Goal: Task Accomplishment & Management: Use online tool/utility

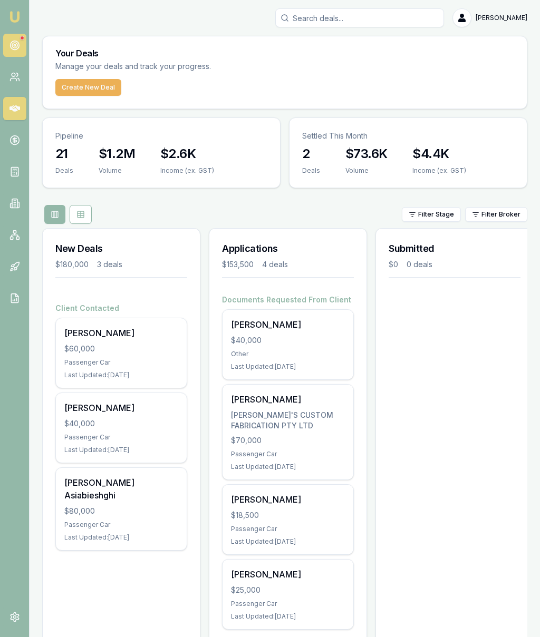
click at [15, 36] on link at bounding box center [14, 45] width 23 height 23
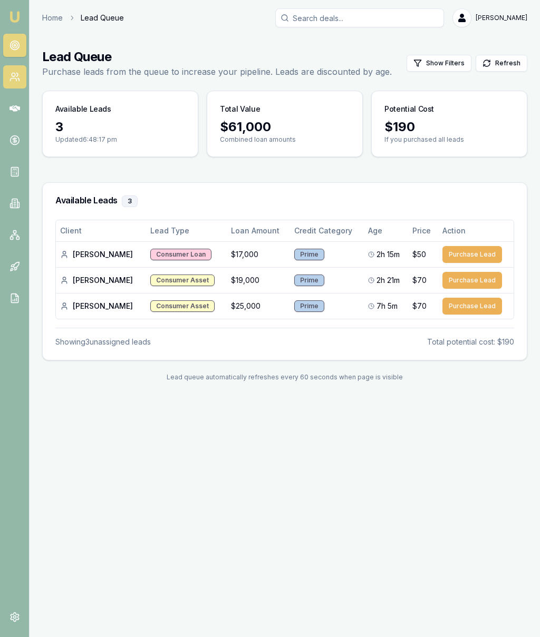
click at [11, 70] on link at bounding box center [14, 76] width 23 height 23
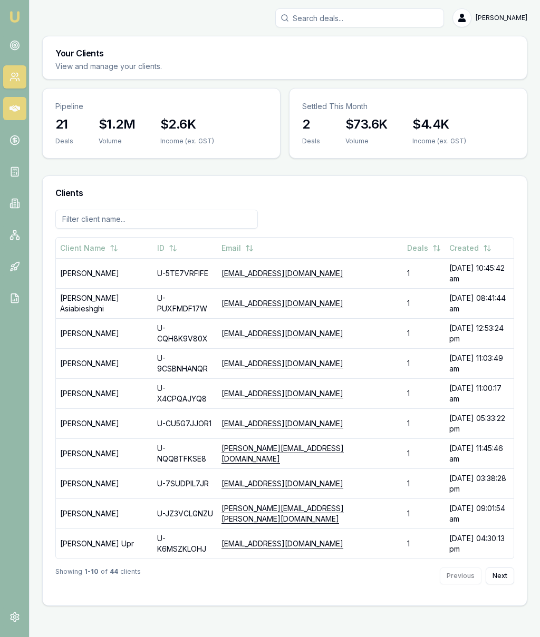
click at [13, 105] on icon at bounding box center [14, 108] width 11 height 11
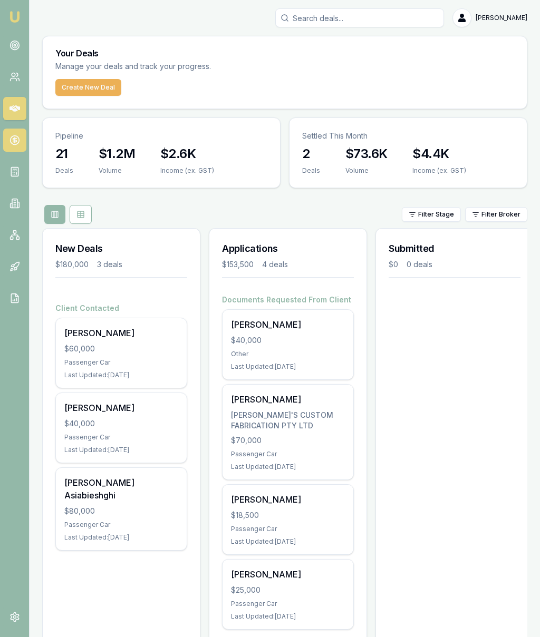
click at [14, 136] on icon at bounding box center [14, 140] width 11 height 11
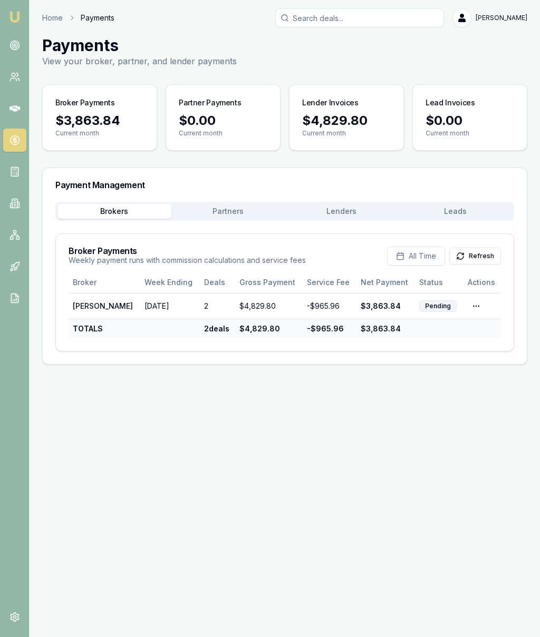
click at [358, 204] on button "Lenders" at bounding box center [342, 211] width 114 height 15
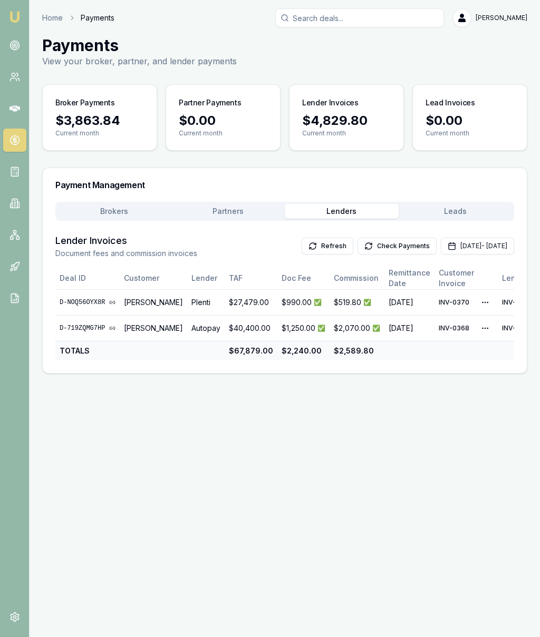
click at [128, 205] on button "Brokers" at bounding box center [114, 211] width 114 height 15
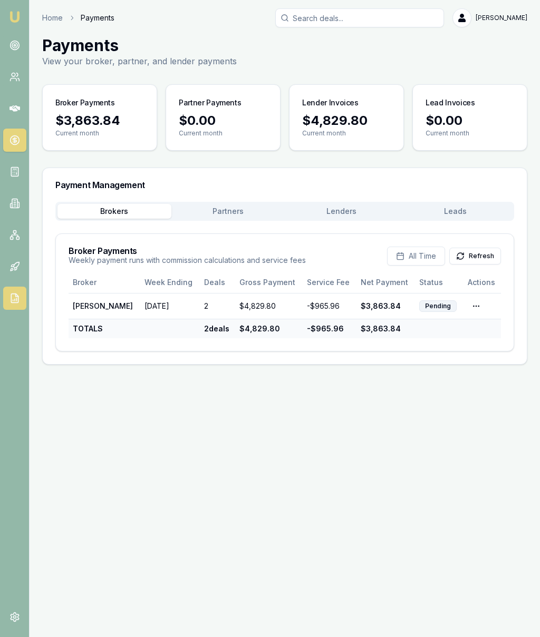
click at [14, 291] on link at bounding box center [14, 298] width 23 height 23
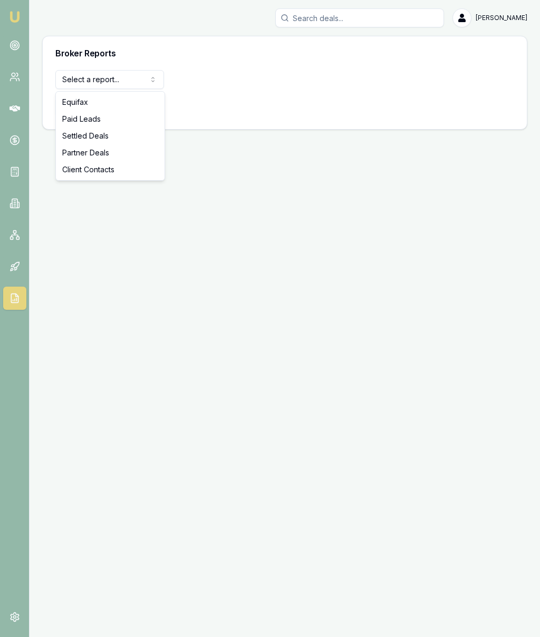
click at [132, 84] on html "Emu Broker [PERSON_NAME] Toggle Menu Broker Reports Select a report... Equifax …" at bounding box center [270, 318] width 540 height 637
select select "paid-leads"
click at [88, 115] on button "View Report" at bounding box center [86, 106] width 62 height 19
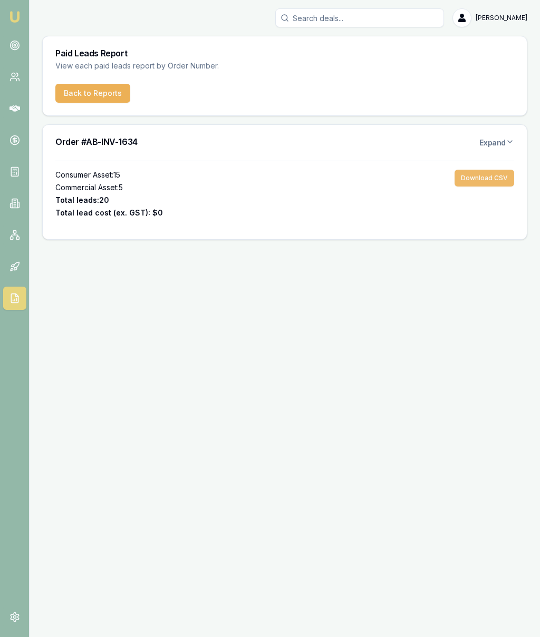
click at [484, 173] on button "Download CSV" at bounding box center [484, 178] width 60 height 17
